Goal: Task Accomplishment & Management: Use online tool/utility

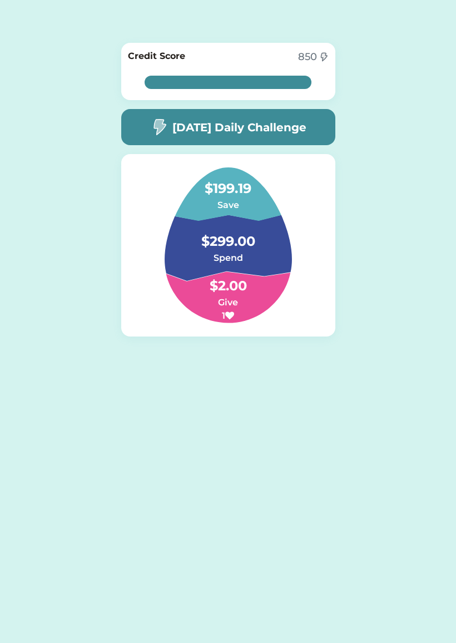
click at [407, 369] on div "100% 100% Credit Score 850 100% 100% [DATE] Daily Challenge $199.19 Save $299.0…" at bounding box center [228, 207] width 456 height 414
click at [351, 357] on div "100% 100% Credit Score 850 100% 100% [DATE] Daily Challenge $199.19 Save $299.0…" at bounding box center [228, 207] width 456 height 414
click at [251, 249] on h4 "$299.00" at bounding box center [227, 235] width 111 height 31
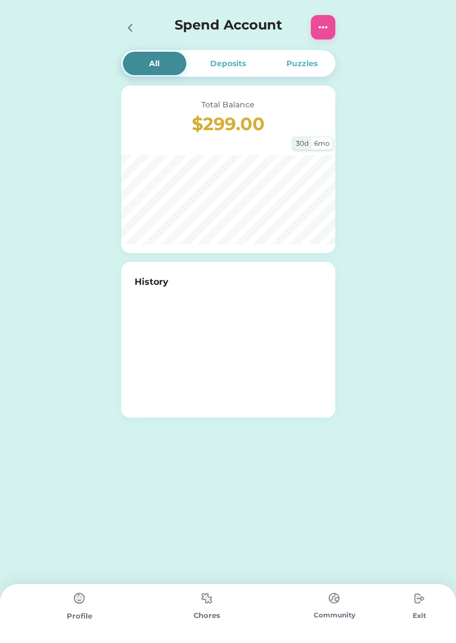
click at [308, 135] on h3 "$299.00" at bounding box center [228, 124] width 187 height 27
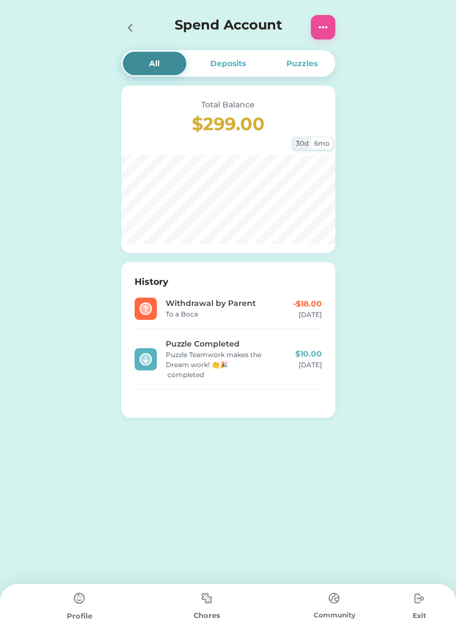
click at [204, 609] on img at bounding box center [207, 598] width 22 height 22
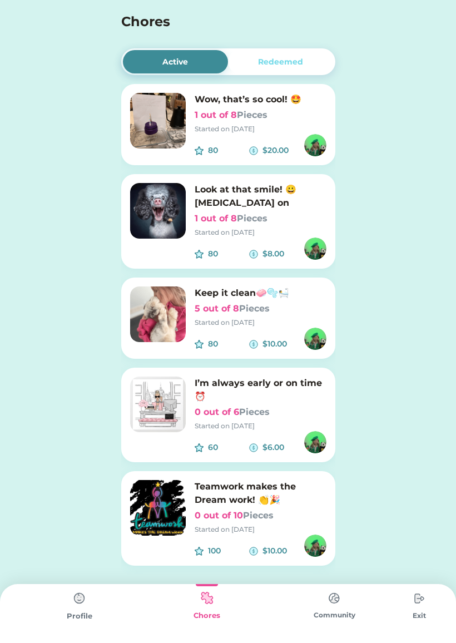
click at [320, 392] on h6 "I’m always early or on time ⏰" at bounding box center [261, 389] width 132 height 27
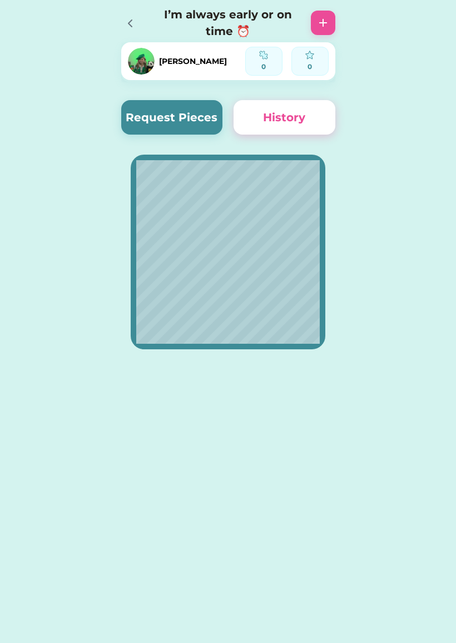
click at [187, 107] on button "Request Pieces" at bounding box center [172, 117] width 102 height 34
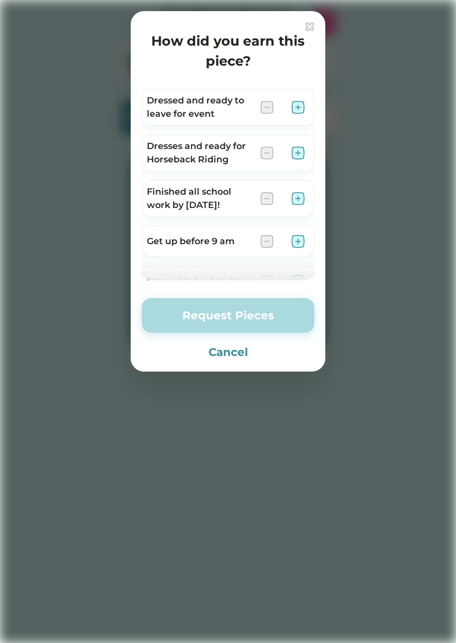
click at [311, 11] on div at bounding box center [228, 321] width 456 height 643
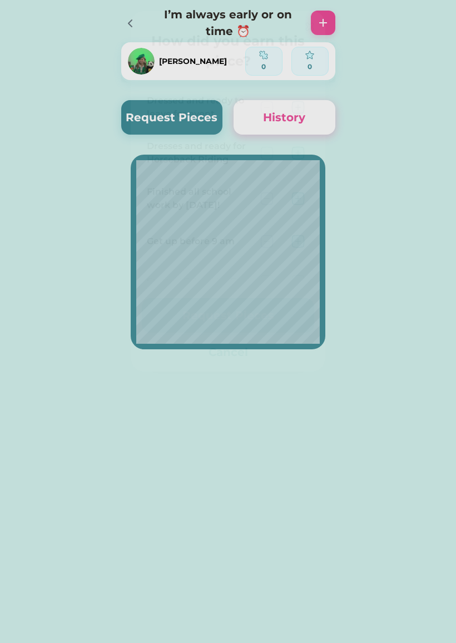
click at [327, 25] on img at bounding box center [322, 22] width 13 height 13
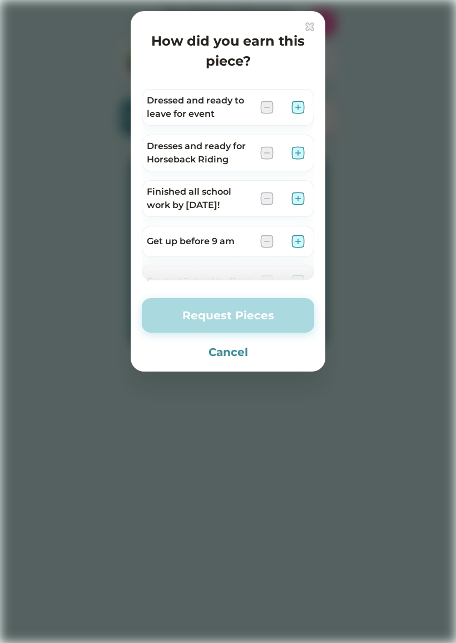
click at [313, 17] on div "How did you earn this piece? Dressed and ready to leave for event Dresses and r…" at bounding box center [228, 191] width 195 height 360
click at [310, 22] on img at bounding box center [309, 26] width 9 height 9
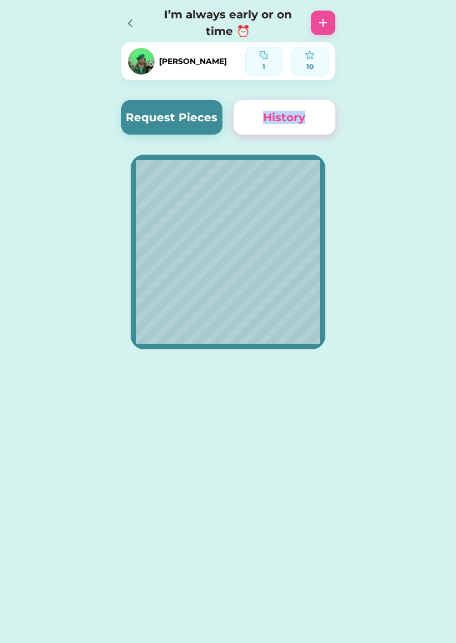
click at [128, 21] on icon at bounding box center [129, 23] width 13 height 13
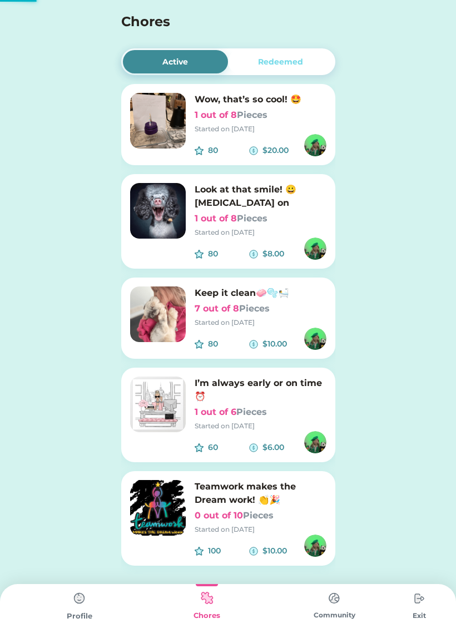
click at [400, 245] on div "Active Redeemed Wow, that’s so cool! 🤩 1 out of 8 Pieces Started on 1/28/25 80 …" at bounding box center [228, 320] width 456 height 641
